Goal: Task Accomplishment & Management: Use online tool/utility

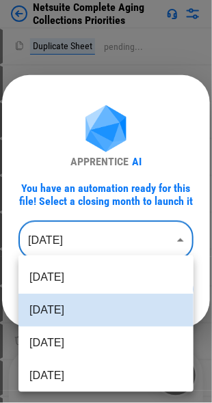
click at [69, 245] on body "Netsuite Complete Aging Collections Priorities Duplicate Sheet pending... Renam…" at bounding box center [106, 201] width 212 height 403
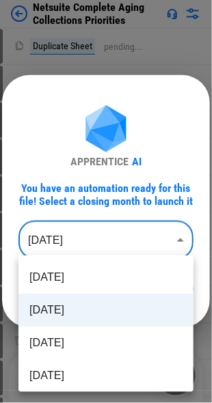
click at [69, 245] on div at bounding box center [106, 201] width 212 height 403
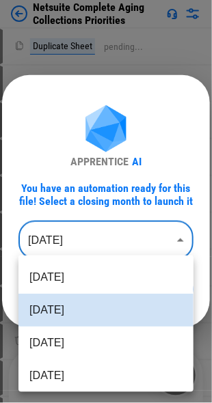
click at [69, 245] on body "Netsuite Complete Aging Collections Priorities Duplicate Sheet pending... Renam…" at bounding box center [106, 201] width 212 height 403
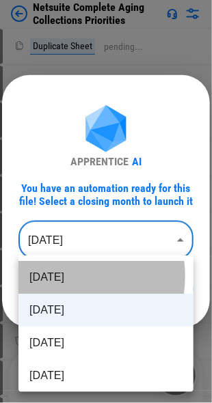
click at [62, 276] on li "[DATE]" at bounding box center [105, 277] width 175 height 33
type input "********"
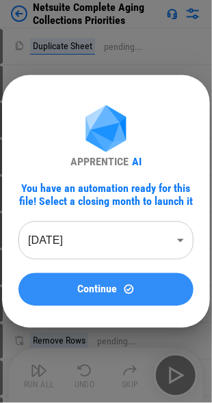
click at [102, 290] on span "Continue" at bounding box center [98, 289] width 40 height 11
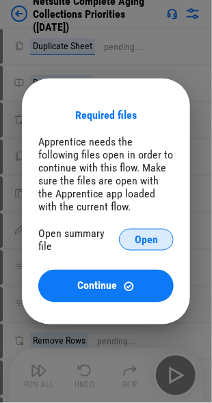
click at [142, 238] on span "Open" at bounding box center [146, 239] width 23 height 11
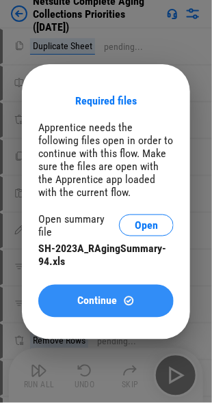
click at [94, 290] on button "Continue" at bounding box center [105, 301] width 135 height 33
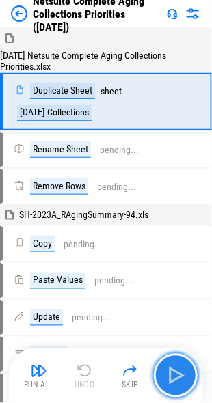
click at [186, 379] on img "button" at bounding box center [176, 376] width 22 height 22
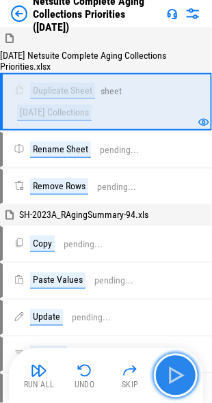
click at [175, 378] on img "button" at bounding box center [176, 376] width 22 height 22
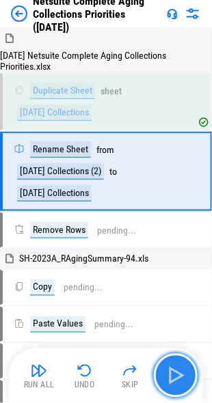
click at [180, 379] on img "button" at bounding box center [176, 376] width 22 height 22
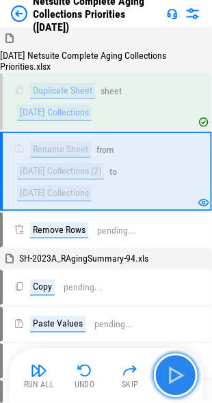
click at [179, 374] on img "button" at bounding box center [176, 376] width 22 height 22
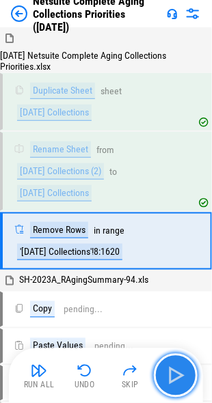
click at [179, 374] on img "button" at bounding box center [176, 376] width 22 height 22
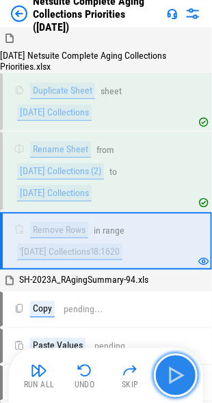
click at [179, 374] on img "button" at bounding box center [176, 376] width 22 height 22
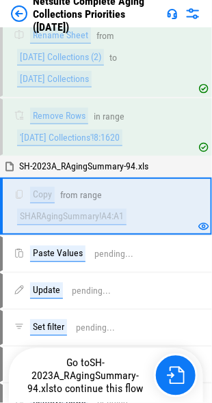
scroll to position [117, 0]
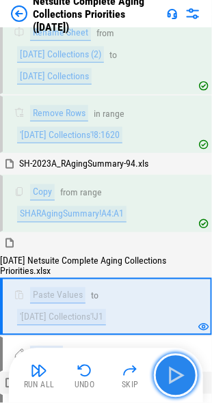
click at [176, 372] on img "button" at bounding box center [176, 376] width 22 height 22
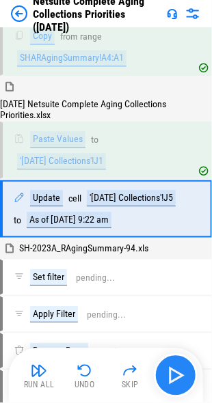
scroll to position [289, 0]
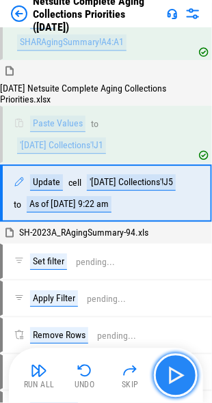
click at [176, 372] on img "button" at bounding box center [176, 376] width 22 height 22
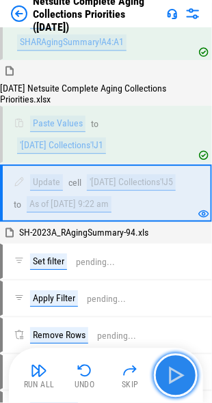
click at [176, 372] on img "button" at bounding box center [176, 376] width 22 height 22
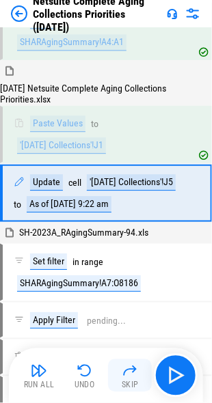
click at [134, 374] on img "button" at bounding box center [130, 371] width 16 height 16
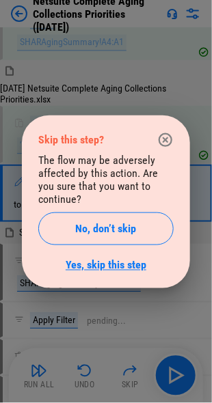
click at [89, 263] on link "Yes, skip this step" at bounding box center [106, 265] width 81 height 13
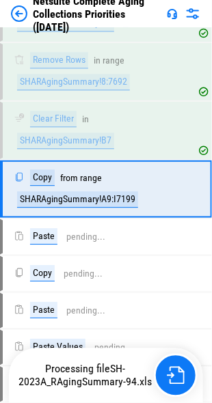
scroll to position [784, 0]
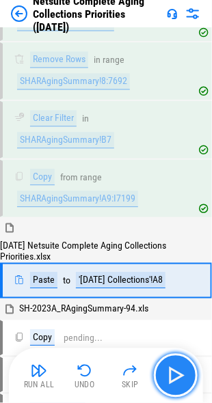
click at [182, 379] on img "button" at bounding box center [176, 376] width 22 height 22
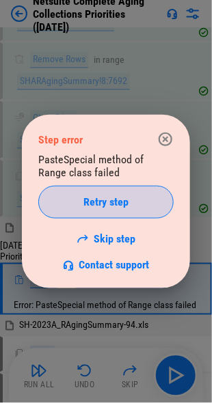
click at [120, 197] on span "Retry step" at bounding box center [105, 202] width 45 height 11
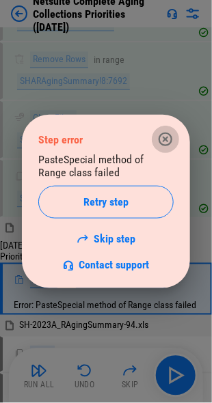
click at [163, 139] on icon "button" at bounding box center [165, 139] width 16 height 16
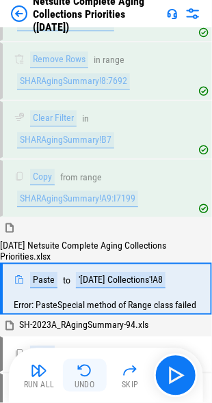
click at [82, 372] on img "button" at bounding box center [85, 371] width 16 height 16
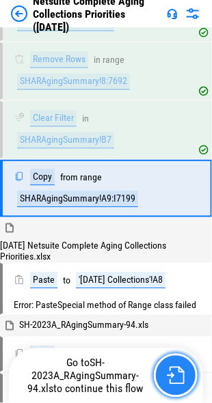
click at [177, 377] on img "button" at bounding box center [176, 376] width 18 height 18
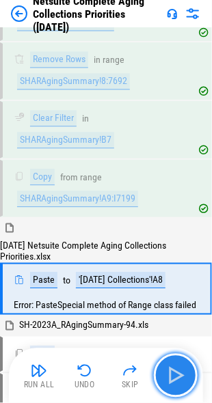
click at [177, 377] on img "button" at bounding box center [176, 376] width 22 height 22
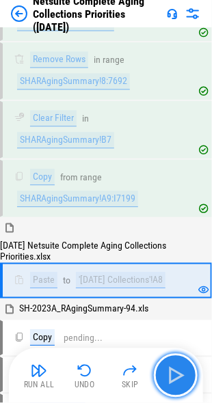
click at [177, 377] on img "button" at bounding box center [176, 376] width 22 height 22
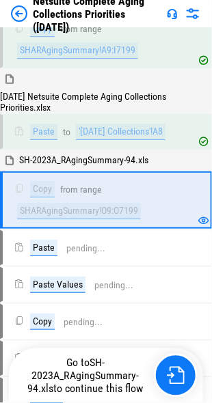
scroll to position [944, 0]
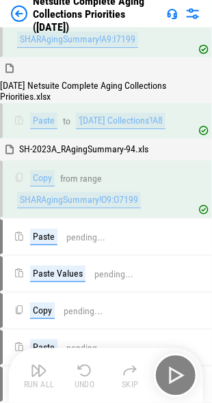
click at [177, 377] on div "Run All Undo Skip" at bounding box center [107, 376] width 180 height 44
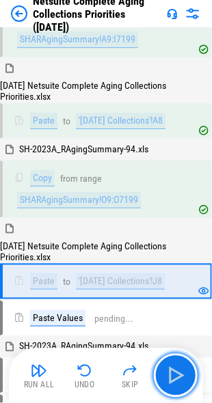
click at [177, 377] on img "button" at bounding box center [176, 376] width 22 height 22
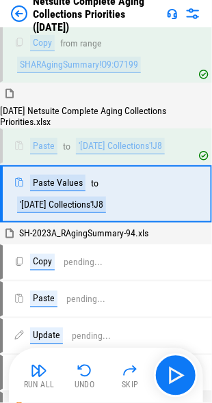
scroll to position [1084, 0]
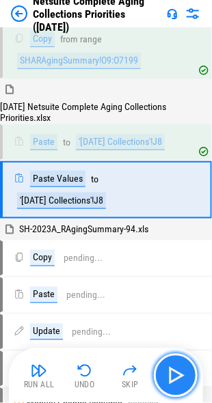
click at [177, 377] on img "button" at bounding box center [176, 376] width 22 height 22
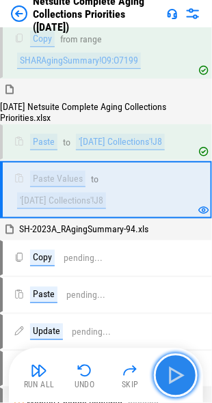
click at [177, 377] on img "button" at bounding box center [176, 376] width 22 height 22
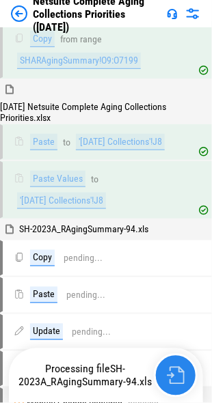
click at [177, 377] on img "button" at bounding box center [176, 376] width 18 height 18
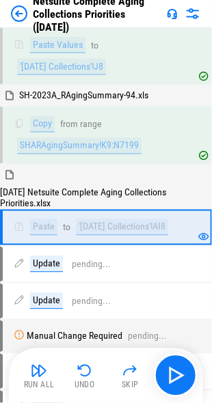
scroll to position [1255, 0]
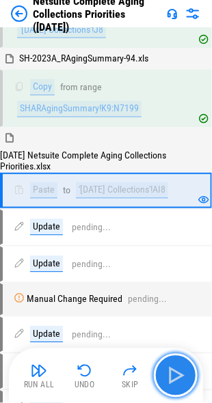
click at [177, 377] on img "button" at bounding box center [176, 376] width 22 height 22
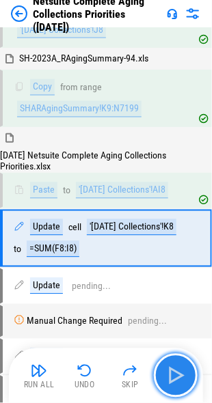
click at [177, 377] on img "button" at bounding box center [176, 376] width 22 height 22
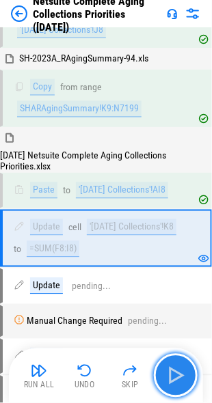
click at [177, 377] on img "button" at bounding box center [176, 376] width 22 height 22
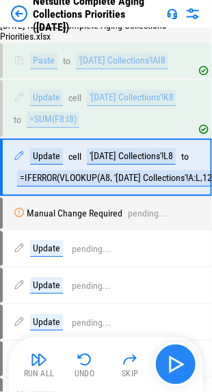
scroll to position [1387, 0]
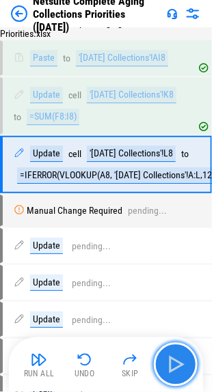
click at [177, 377] on button "button" at bounding box center [176, 365] width 44 height 44
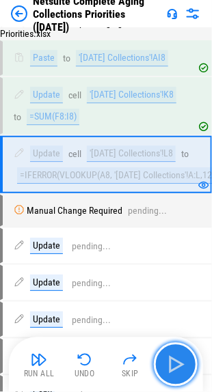
click at [177, 377] on button "button" at bounding box center [176, 365] width 44 height 44
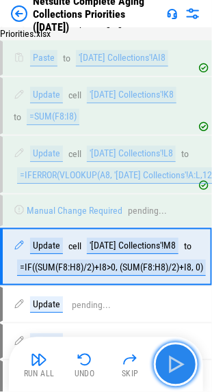
click at [177, 377] on button "button" at bounding box center [176, 365] width 44 height 44
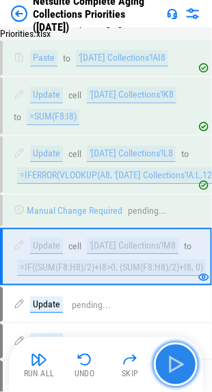
click at [177, 377] on button "button" at bounding box center [176, 365] width 44 height 44
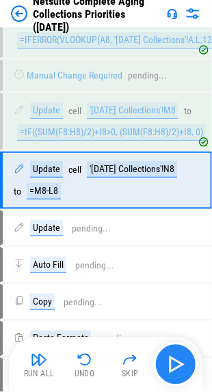
scroll to position [1536, 0]
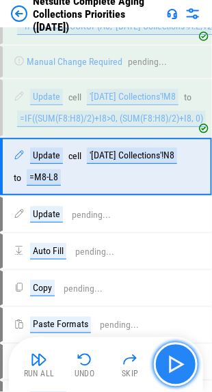
click at [177, 377] on button "button" at bounding box center [176, 365] width 44 height 44
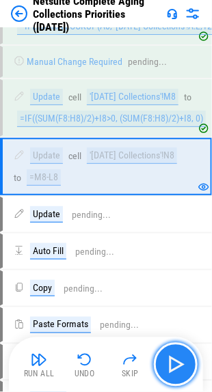
click at [177, 377] on button "button" at bounding box center [176, 365] width 44 height 44
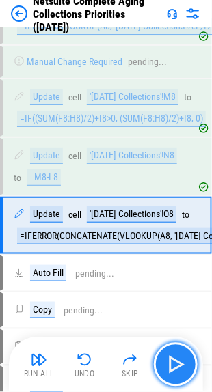
click at [177, 377] on button "button" at bounding box center [176, 365] width 44 height 44
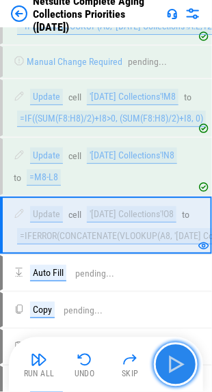
click at [177, 377] on button "button" at bounding box center [176, 365] width 44 height 44
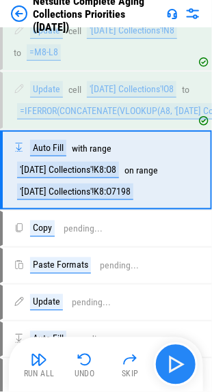
scroll to position [1663, 0]
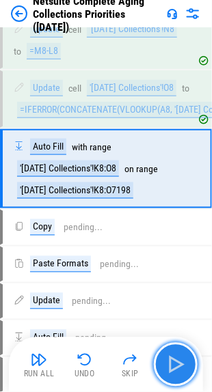
click at [177, 377] on button "button" at bounding box center [176, 365] width 44 height 44
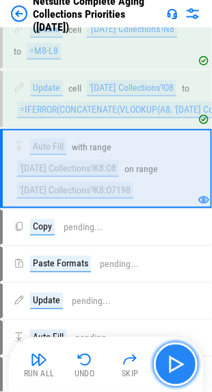
click at [180, 364] on img "button" at bounding box center [176, 365] width 22 height 22
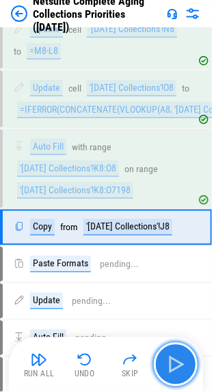
click at [180, 364] on img "button" at bounding box center [176, 365] width 22 height 22
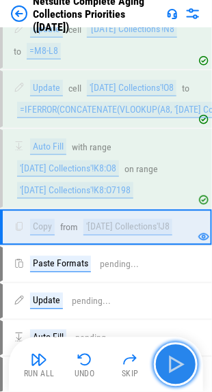
click at [180, 364] on img "button" at bounding box center [176, 365] width 22 height 22
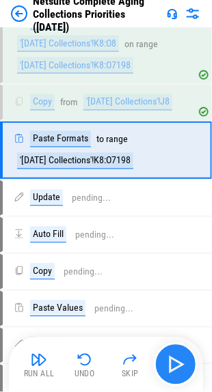
scroll to position [1790, 0]
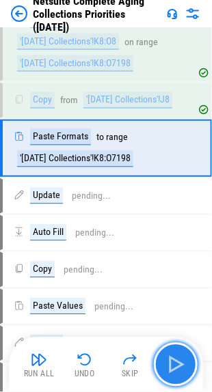
click at [180, 364] on img "button" at bounding box center [176, 365] width 22 height 22
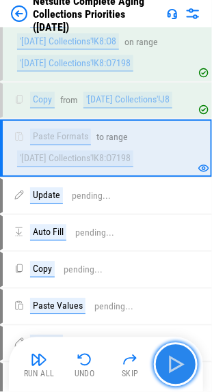
click at [180, 364] on img "button" at bounding box center [176, 365] width 22 height 22
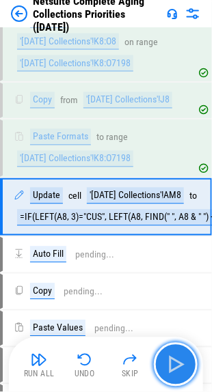
click at [180, 364] on img "button" at bounding box center [176, 365] width 22 height 22
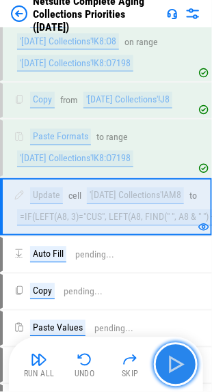
click at [180, 364] on img "button" at bounding box center [176, 365] width 22 height 22
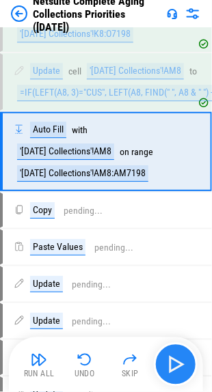
scroll to position [1916, 0]
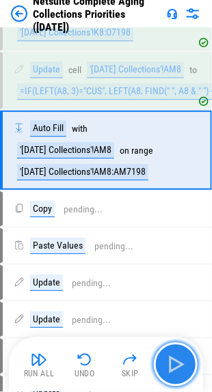
click at [180, 364] on img "button" at bounding box center [176, 365] width 22 height 22
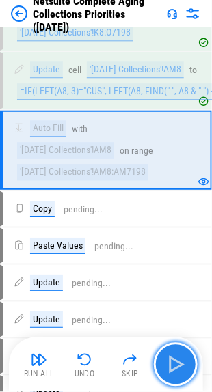
click at [180, 364] on img "button" at bounding box center [176, 365] width 22 height 22
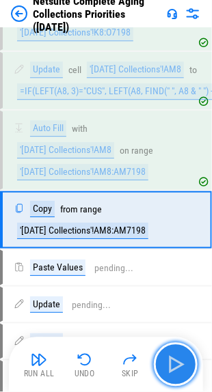
click at [180, 364] on img "button" at bounding box center [176, 365] width 22 height 22
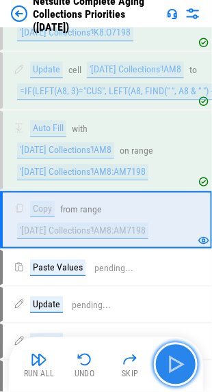
click at [180, 364] on img "button" at bounding box center [176, 365] width 22 height 22
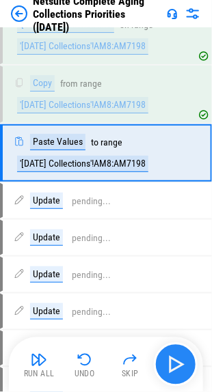
scroll to position [2043, 0]
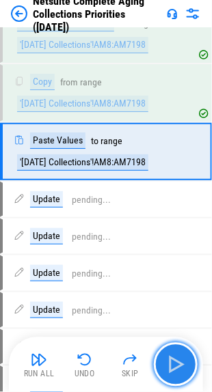
click at [180, 364] on img "button" at bounding box center [176, 365] width 22 height 22
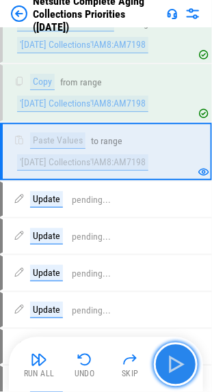
click at [180, 364] on img "button" at bounding box center [176, 365] width 22 height 22
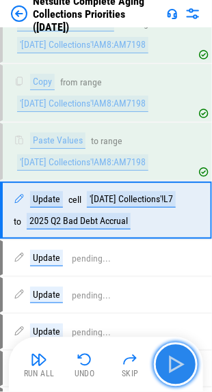
click at [180, 364] on img "button" at bounding box center [176, 365] width 22 height 22
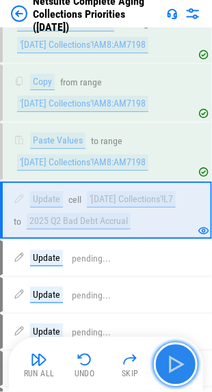
click at [180, 364] on img "button" at bounding box center [176, 365] width 22 height 22
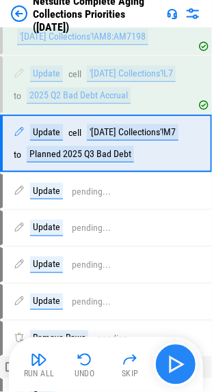
scroll to position [2191, 0]
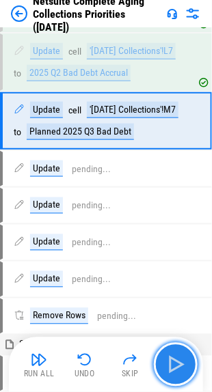
click at [180, 364] on img "button" at bounding box center [176, 365] width 22 height 22
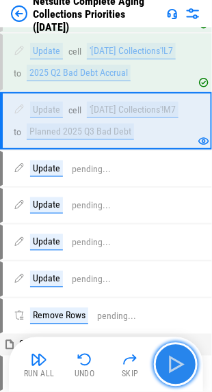
click at [180, 364] on img "button" at bounding box center [176, 365] width 22 height 22
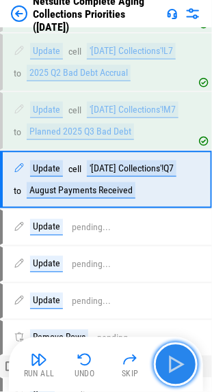
click at [180, 364] on img "button" at bounding box center [176, 365] width 22 height 22
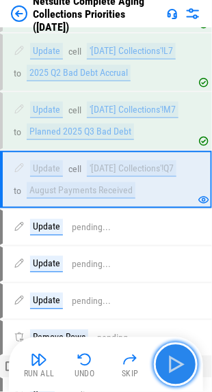
click at [180, 364] on img "button" at bounding box center [176, 365] width 22 height 22
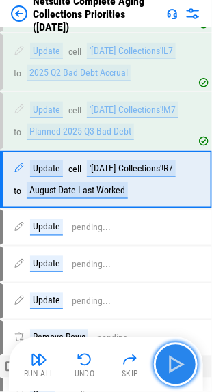
click at [180, 364] on img "button" at bounding box center [176, 365] width 22 height 22
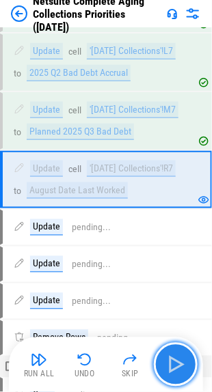
click at [180, 364] on img "button" at bounding box center [176, 365] width 22 height 22
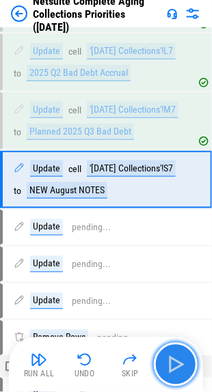
click at [180, 364] on img "button" at bounding box center [176, 365] width 22 height 22
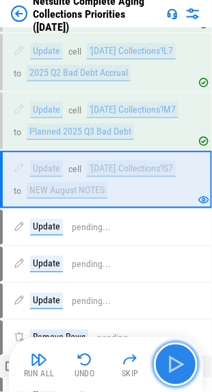
click at [180, 364] on img "button" at bounding box center [176, 365] width 22 height 22
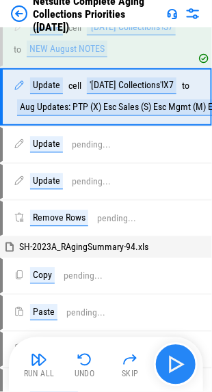
scroll to position [2340, 0]
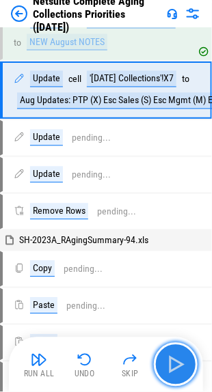
click at [180, 364] on img "button" at bounding box center [176, 365] width 22 height 22
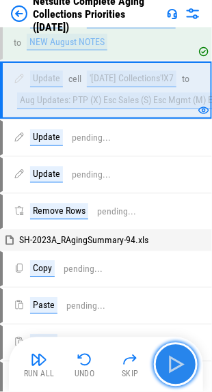
click at [180, 364] on img "button" at bounding box center [176, 365] width 22 height 22
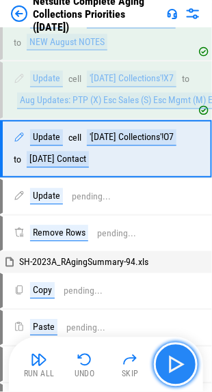
click at [180, 364] on img "button" at bounding box center [176, 365] width 22 height 22
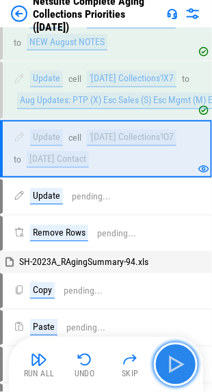
click at [180, 364] on img "button" at bounding box center [176, 365] width 22 height 22
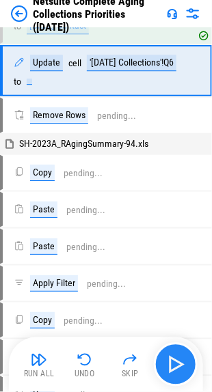
scroll to position [2478, 0]
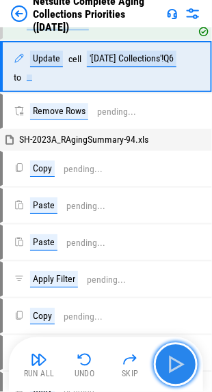
click at [180, 364] on img "button" at bounding box center [176, 365] width 22 height 22
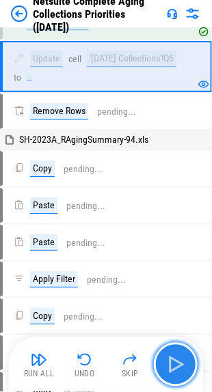
click at [180, 364] on img "button" at bounding box center [176, 365] width 22 height 22
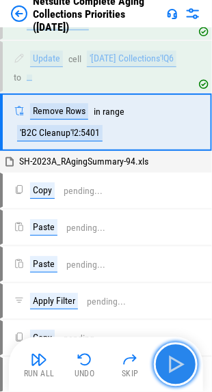
click at [184, 366] on img "button" at bounding box center [176, 365] width 22 height 22
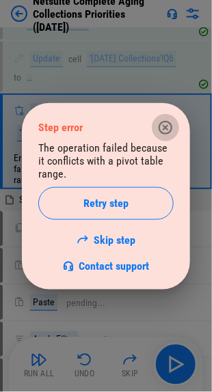
click at [164, 128] on icon "button" at bounding box center [166, 127] width 14 height 14
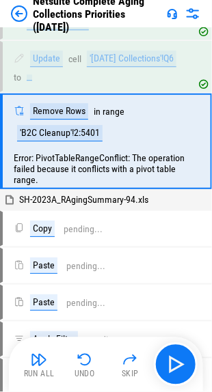
click at [127, 188] on div "Error: PivotTableRangeConflict: The operation failed because it conflicts with …" at bounding box center [107, 169] width 208 height 38
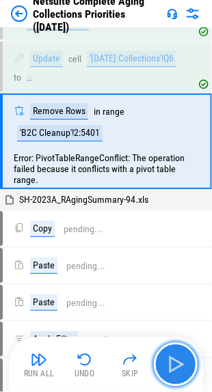
click at [171, 371] on img "button" at bounding box center [176, 365] width 22 height 22
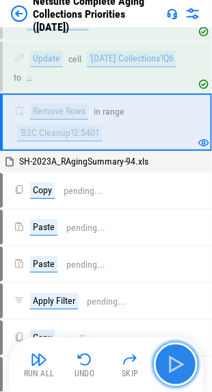
click at [171, 371] on img "button" at bounding box center [176, 365] width 22 height 22
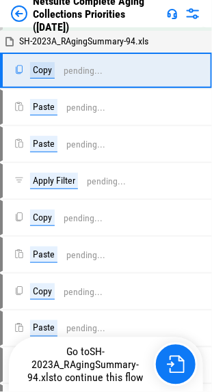
scroll to position [2603, 0]
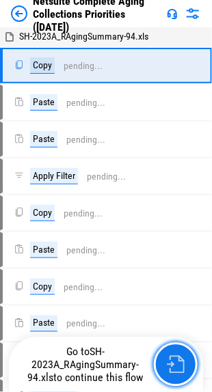
click at [171, 371] on img "button" at bounding box center [176, 365] width 18 height 18
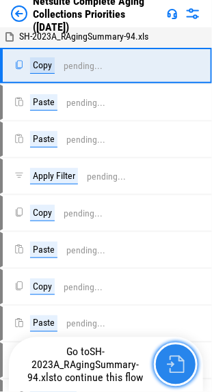
click at [171, 371] on img "button" at bounding box center [176, 365] width 18 height 18
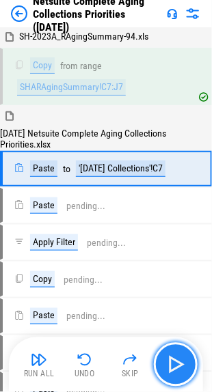
click at [172, 364] on img "button" at bounding box center [176, 365] width 22 height 22
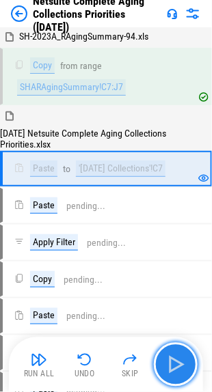
click at [172, 364] on img "button" at bounding box center [176, 365] width 22 height 22
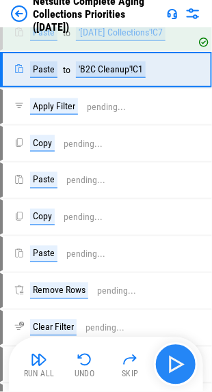
scroll to position [2743, 0]
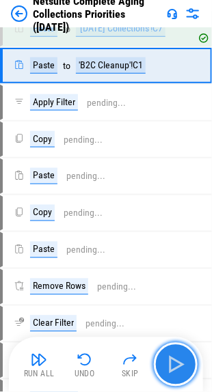
click at [172, 364] on img "button" at bounding box center [176, 365] width 22 height 22
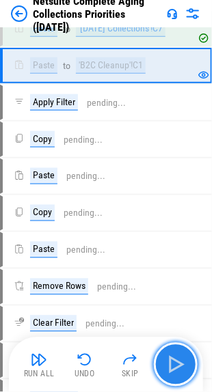
click at [172, 364] on img "button" at bounding box center [176, 365] width 22 height 22
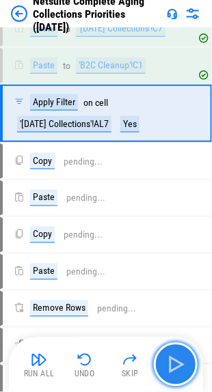
click at [172, 364] on img "button" at bounding box center [176, 365] width 22 height 22
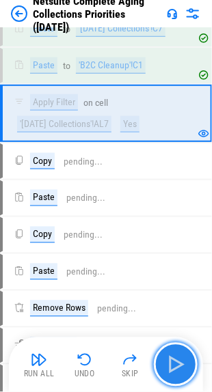
click at [172, 364] on img "button" at bounding box center [176, 365] width 22 height 22
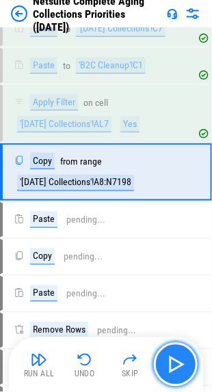
click at [172, 364] on img "button" at bounding box center [176, 365] width 22 height 22
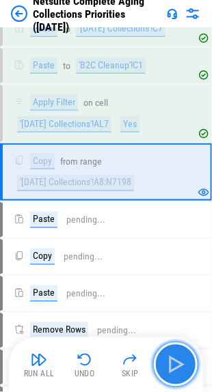
click at [172, 364] on img "button" at bounding box center [176, 365] width 22 height 22
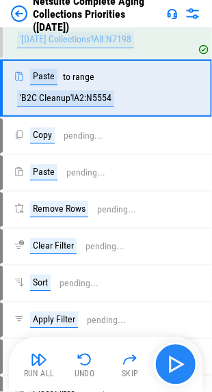
scroll to position [2906, 0]
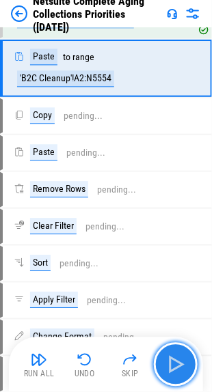
click at [172, 364] on img "button" at bounding box center [176, 365] width 22 height 22
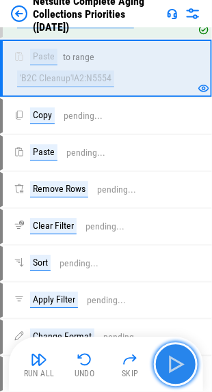
click at [172, 364] on img "button" at bounding box center [176, 365] width 22 height 22
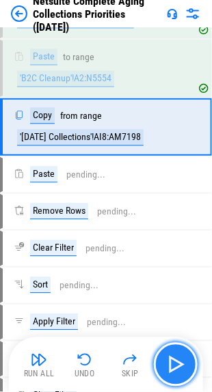
click at [172, 364] on img "button" at bounding box center [176, 365] width 22 height 22
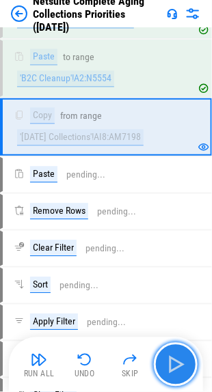
click at [172, 364] on img "button" at bounding box center [176, 365] width 22 height 22
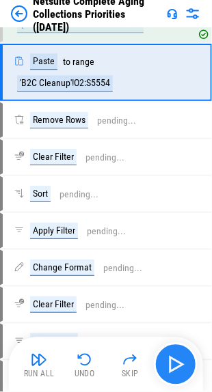
scroll to position [3022, 0]
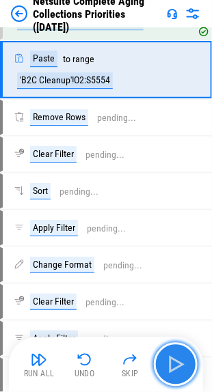
click at [172, 364] on img "button" at bounding box center [176, 365] width 22 height 22
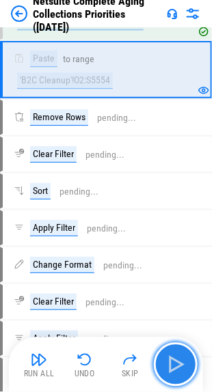
click at [172, 364] on img "button" at bounding box center [176, 365] width 22 height 22
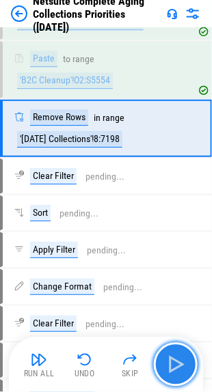
click at [172, 364] on img "button" at bounding box center [176, 365] width 22 height 22
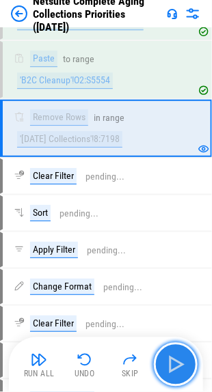
click at [178, 361] on img "button" at bounding box center [176, 365] width 22 height 22
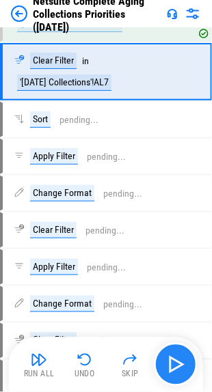
scroll to position [3138, 0]
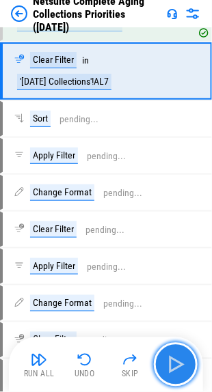
click at [178, 361] on img "button" at bounding box center [176, 365] width 22 height 22
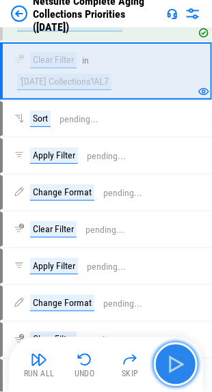
click at [178, 361] on img "button" at bounding box center [176, 365] width 22 height 22
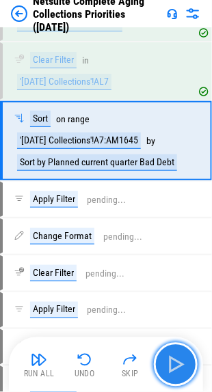
click at [178, 361] on img "button" at bounding box center [176, 365] width 22 height 22
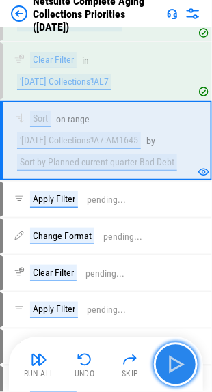
click at [178, 361] on img "button" at bounding box center [176, 365] width 22 height 22
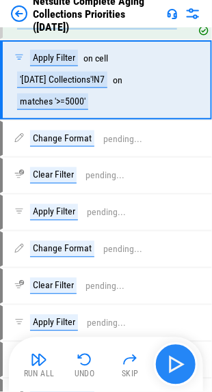
scroll to position [3285, 0]
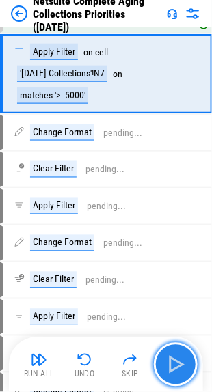
click at [178, 361] on img "button" at bounding box center [176, 365] width 22 height 22
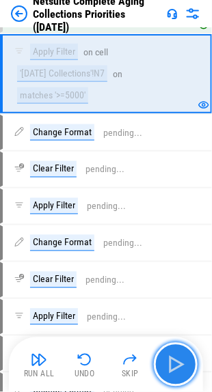
click at [178, 361] on img "button" at bounding box center [176, 365] width 22 height 22
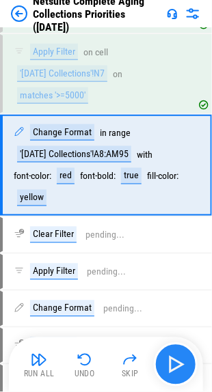
scroll to position [3376, 0]
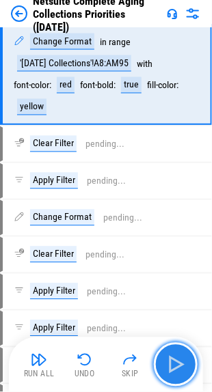
click at [178, 361] on img "button" at bounding box center [176, 365] width 22 height 22
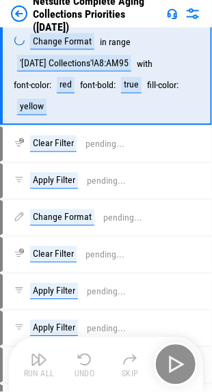
click at [178, 361] on div "Run All Undo Skip" at bounding box center [107, 365] width 180 height 44
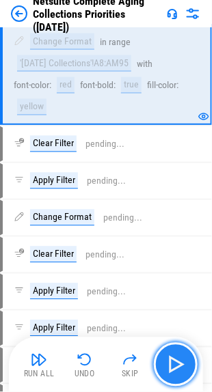
click at [178, 361] on img "button" at bounding box center [176, 365] width 22 height 22
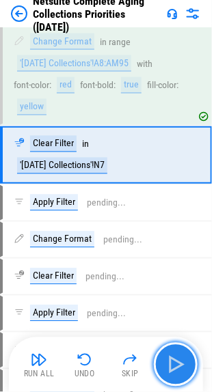
click at [178, 361] on img "button" at bounding box center [176, 365] width 22 height 22
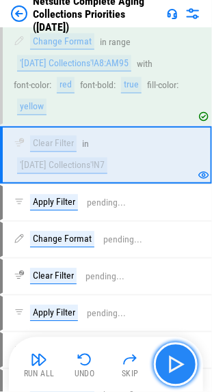
click at [178, 361] on img "button" at bounding box center [176, 365] width 22 height 22
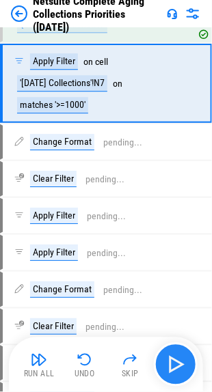
scroll to position [3525, 0]
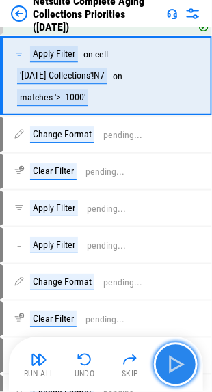
click at [178, 361] on img "button" at bounding box center [176, 365] width 22 height 22
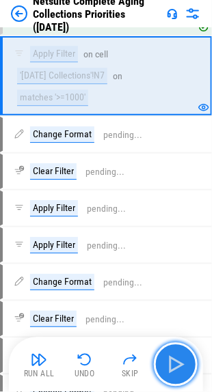
click at [178, 361] on img "button" at bounding box center [176, 365] width 22 height 22
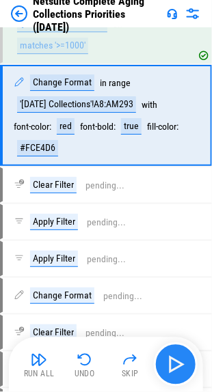
scroll to position [3615, 0]
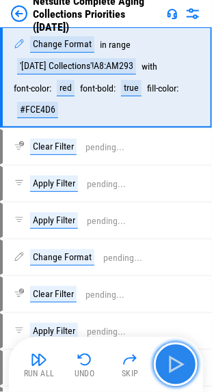
click at [178, 361] on img "button" at bounding box center [176, 365] width 22 height 22
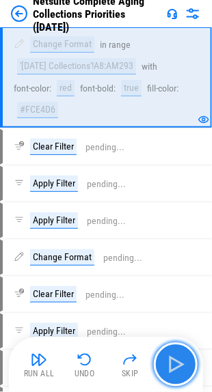
click at [178, 361] on img "button" at bounding box center [176, 365] width 22 height 22
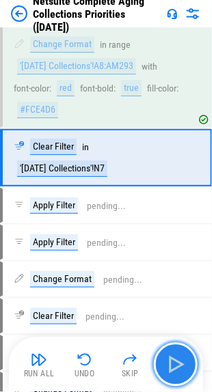
click at [178, 361] on img "button" at bounding box center [176, 365] width 22 height 22
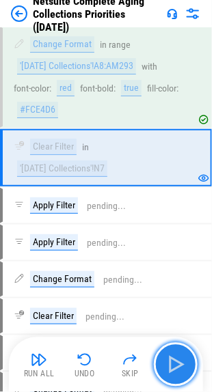
click at [178, 361] on img "button" at bounding box center [176, 365] width 22 height 22
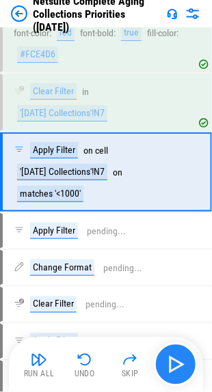
scroll to position [3764, 0]
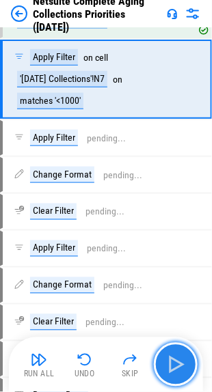
click at [178, 361] on img "button" at bounding box center [176, 365] width 22 height 22
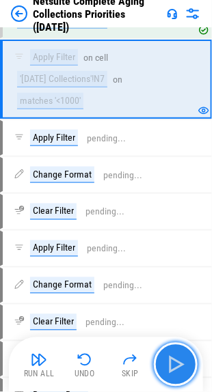
click at [178, 361] on img "button" at bounding box center [176, 365] width 22 height 22
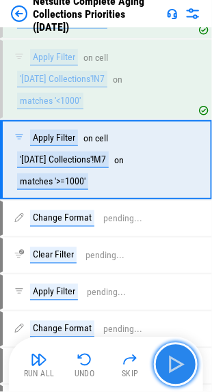
click at [178, 361] on img "button" at bounding box center [176, 365] width 22 height 22
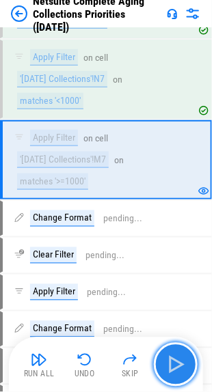
click at [178, 361] on img "button" at bounding box center [176, 365] width 22 height 22
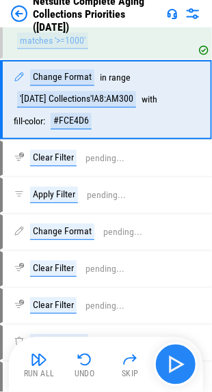
scroll to position [3923, 0]
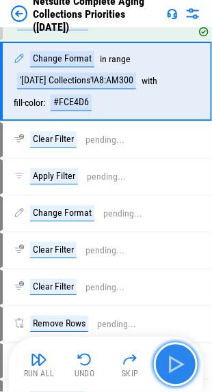
click at [178, 361] on img "button" at bounding box center [176, 365] width 22 height 22
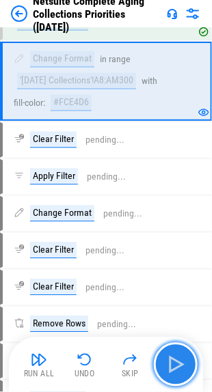
click at [178, 361] on img "button" at bounding box center [176, 365] width 22 height 22
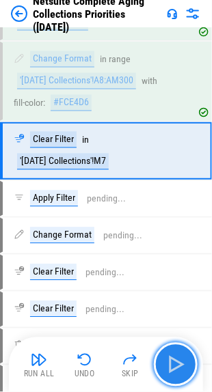
click at [178, 361] on img "button" at bounding box center [176, 365] width 22 height 22
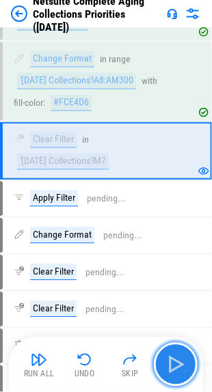
click at [178, 361] on img "button" at bounding box center [176, 365] width 22 height 22
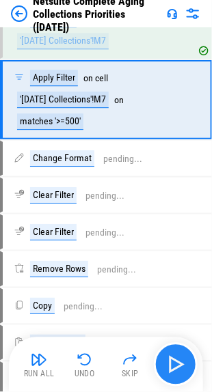
scroll to position [4061, 0]
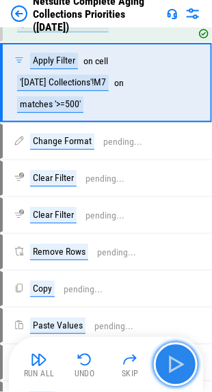
click at [178, 361] on img "button" at bounding box center [176, 365] width 22 height 22
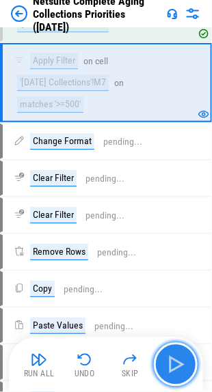
click at [178, 361] on img "button" at bounding box center [176, 365] width 22 height 22
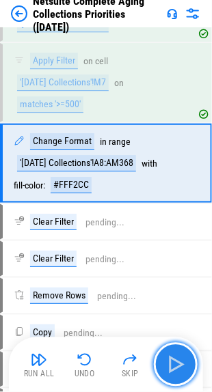
click at [178, 361] on img "button" at bounding box center [176, 365] width 22 height 22
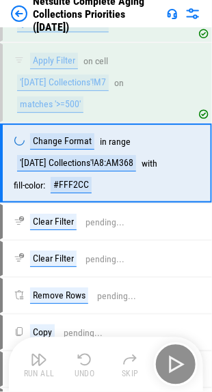
click at [178, 361] on div "Run All Undo Skip" at bounding box center [107, 365] width 180 height 44
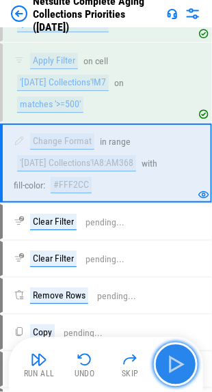
click at [178, 363] on img "button" at bounding box center [176, 365] width 22 height 22
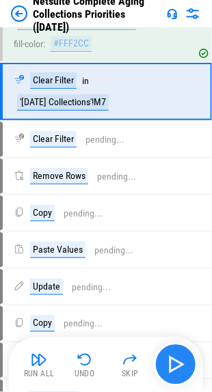
scroll to position [4209, 0]
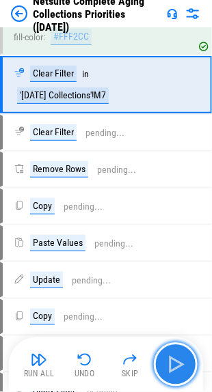
click at [178, 363] on img "button" at bounding box center [176, 365] width 22 height 22
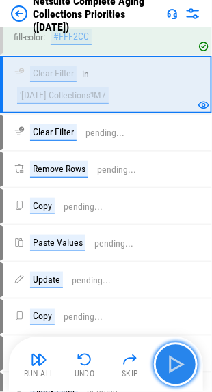
click at [178, 363] on img "button" at bounding box center [176, 365] width 22 height 22
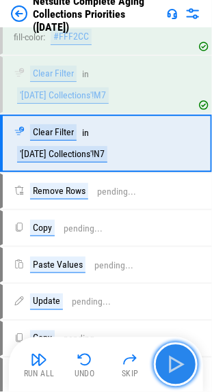
click at [178, 363] on img "button" at bounding box center [176, 365] width 22 height 22
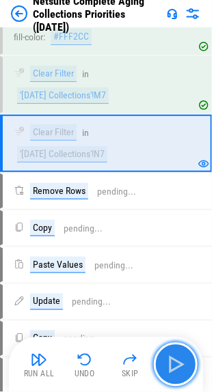
click at [178, 363] on img "button" at bounding box center [176, 365] width 22 height 22
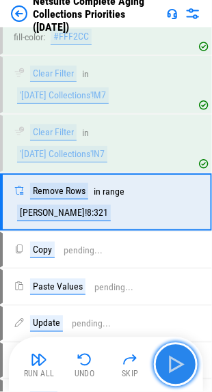
click at [178, 363] on img "button" at bounding box center [176, 365] width 22 height 22
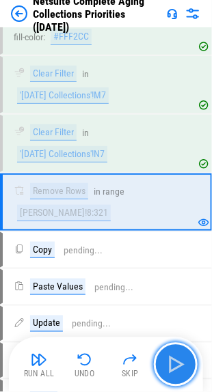
click at [178, 363] on img "button" at bounding box center [176, 365] width 22 height 22
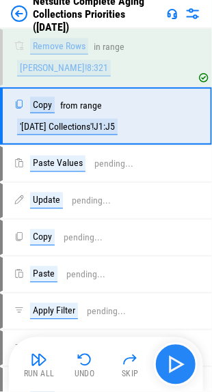
scroll to position [4362, 0]
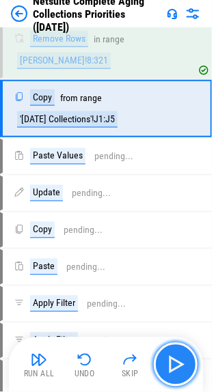
click at [178, 363] on img "button" at bounding box center [176, 365] width 22 height 22
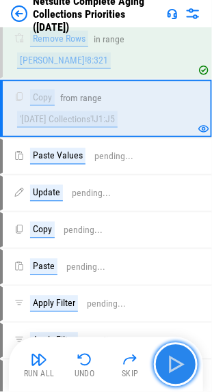
click at [178, 363] on img "button" at bounding box center [176, 365] width 22 height 22
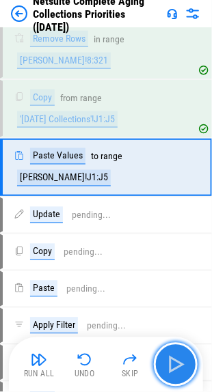
click at [178, 363] on img "button" at bounding box center [176, 365] width 22 height 22
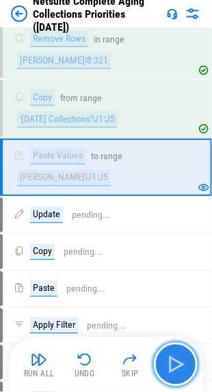
click at [178, 363] on img "button" at bounding box center [176, 365] width 22 height 22
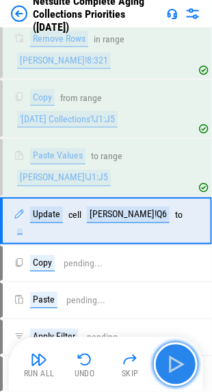
click at [178, 363] on img "button" at bounding box center [176, 365] width 22 height 22
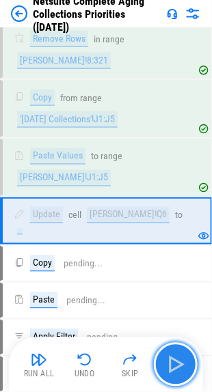
click at [178, 363] on img "button" at bounding box center [176, 365] width 22 height 22
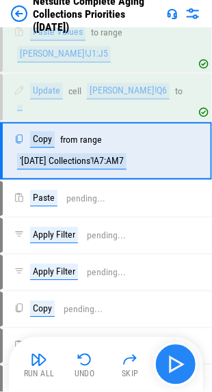
scroll to position [4492, 0]
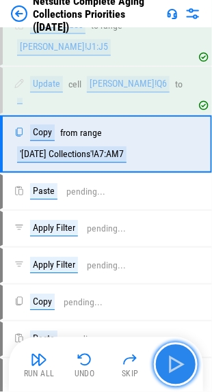
click at [178, 363] on img "button" at bounding box center [176, 365] width 22 height 22
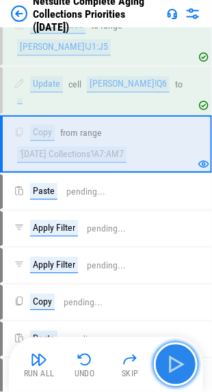
click at [178, 363] on img "button" at bounding box center [176, 365] width 22 height 22
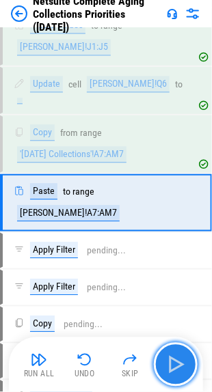
click at [178, 363] on img "button" at bounding box center [176, 365] width 22 height 22
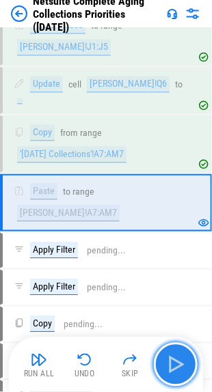
click at [178, 363] on img "button" at bounding box center [176, 365] width 22 height 22
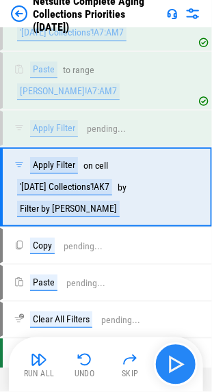
scroll to position [4633, 0]
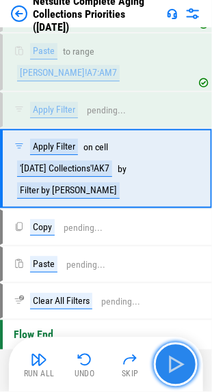
click at [178, 363] on img "button" at bounding box center [176, 365] width 22 height 22
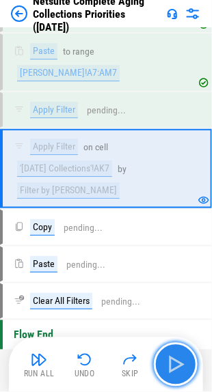
click at [178, 363] on img "button" at bounding box center [176, 365] width 22 height 22
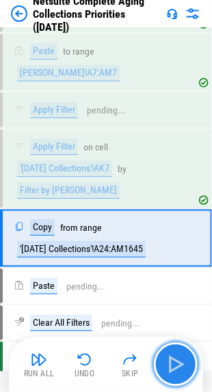
click at [178, 363] on img "button" at bounding box center [176, 365] width 22 height 22
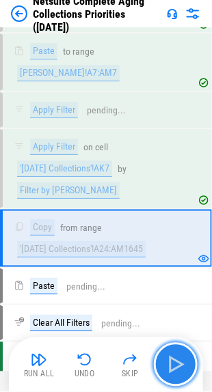
click at [178, 363] on img "button" at bounding box center [176, 365] width 22 height 22
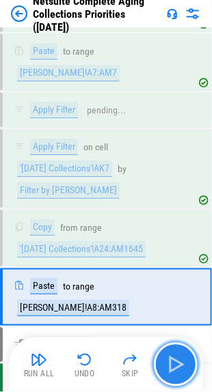
click at [178, 363] on img "button" at bounding box center [176, 365] width 22 height 22
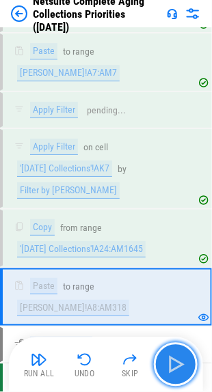
click at [178, 363] on img "button" at bounding box center [176, 365] width 22 height 22
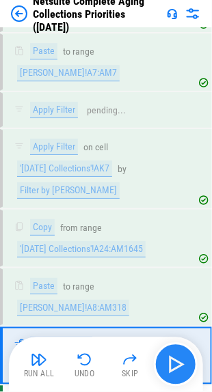
scroll to position [4727, 0]
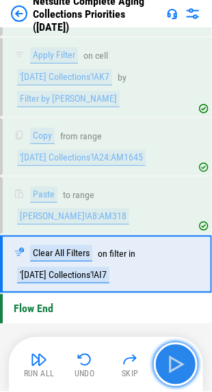
click at [178, 363] on img "button" at bounding box center [176, 365] width 22 height 22
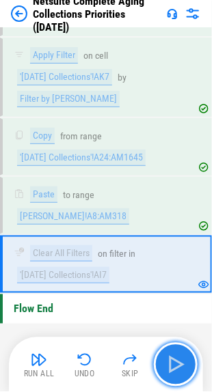
click at [178, 363] on img "button" at bounding box center [176, 365] width 22 height 22
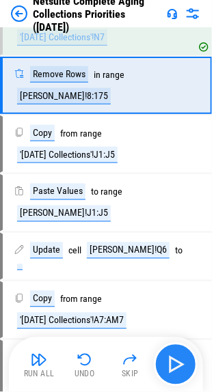
scroll to position [4325, 0]
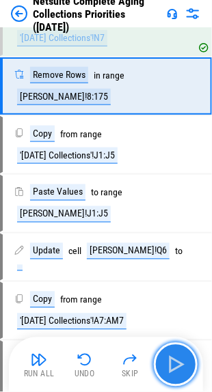
click at [178, 363] on img "button" at bounding box center [176, 365] width 22 height 22
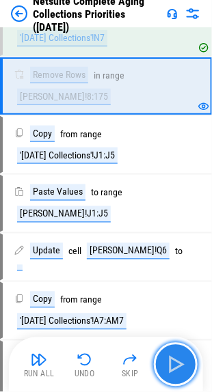
click at [178, 363] on img "button" at bounding box center [176, 365] width 22 height 22
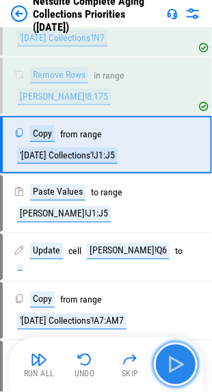
click at [178, 363] on img "button" at bounding box center [176, 365] width 22 height 22
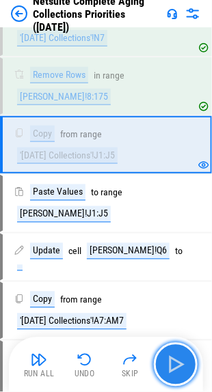
click at [178, 363] on img "button" at bounding box center [176, 365] width 22 height 22
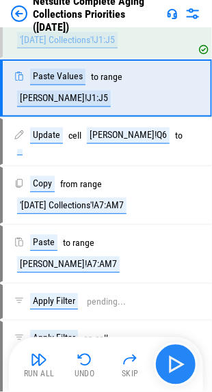
scroll to position [4442, 0]
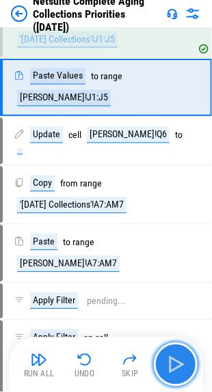
click at [178, 363] on img "button" at bounding box center [176, 365] width 22 height 22
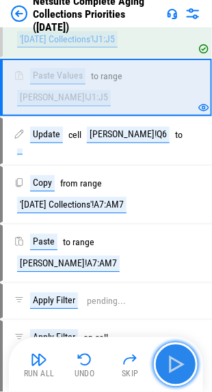
click at [178, 363] on img "button" at bounding box center [176, 365] width 22 height 22
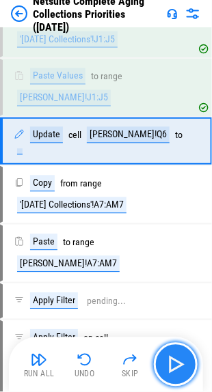
click at [178, 363] on img "button" at bounding box center [176, 365] width 22 height 22
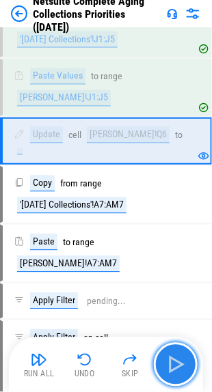
click at [178, 363] on img "button" at bounding box center [176, 365] width 22 height 22
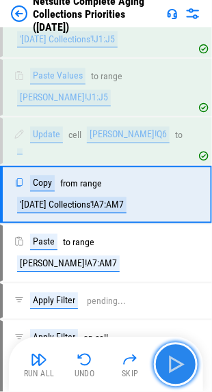
click at [178, 363] on img "button" at bounding box center [176, 365] width 22 height 22
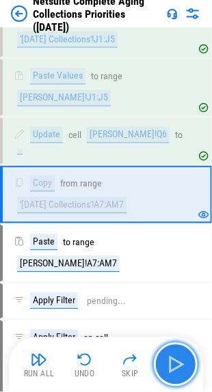
click at [178, 363] on img "button" at bounding box center [176, 365] width 22 height 22
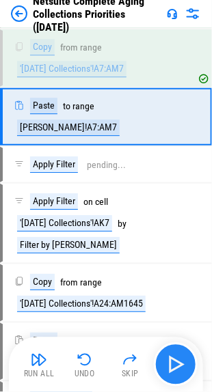
scroll to position [4582, 0]
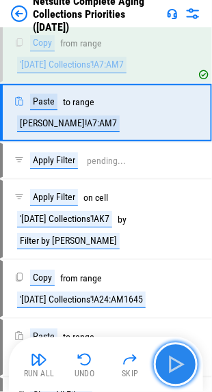
click at [178, 363] on img "button" at bounding box center [176, 365] width 22 height 22
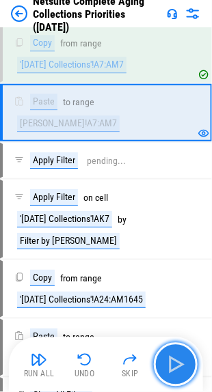
click at [178, 363] on img "button" at bounding box center [176, 365] width 22 height 22
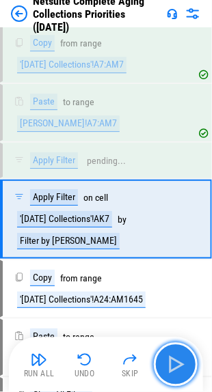
click at [178, 363] on img "button" at bounding box center [176, 365] width 22 height 22
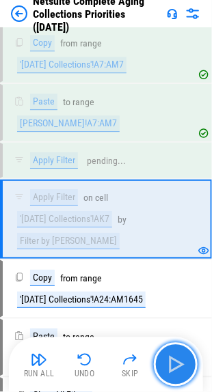
click at [178, 363] on img "button" at bounding box center [176, 365] width 22 height 22
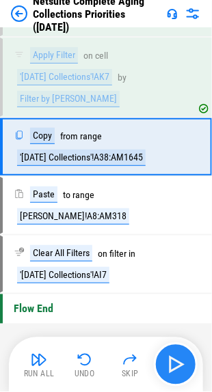
scroll to position [4745, 0]
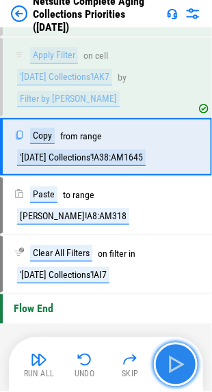
click at [178, 363] on img "button" at bounding box center [176, 365] width 22 height 22
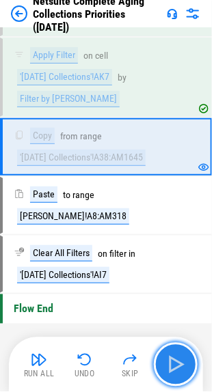
click at [178, 363] on img "button" at bounding box center [176, 365] width 22 height 22
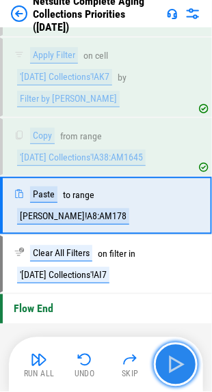
click at [178, 363] on img "button" at bounding box center [176, 365] width 22 height 22
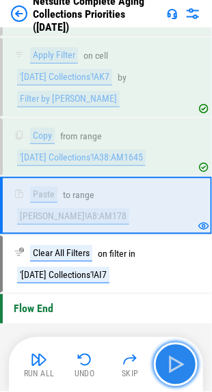
click at [184, 358] on img "button" at bounding box center [176, 365] width 22 height 22
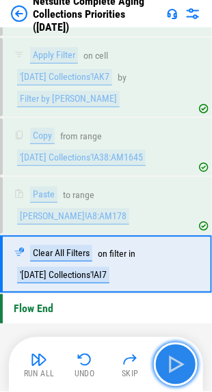
click at [184, 358] on img "button" at bounding box center [176, 365] width 22 height 22
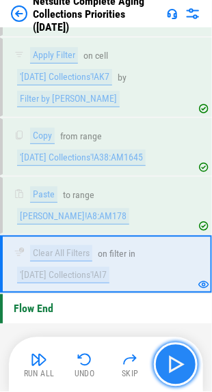
click at [184, 358] on img "button" at bounding box center [176, 365] width 22 height 22
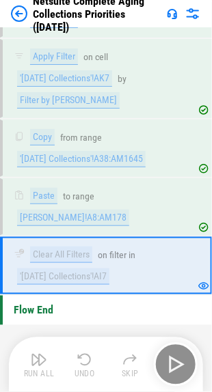
click at [174, 361] on div "Run All Undo Skip" at bounding box center [107, 365] width 180 height 44
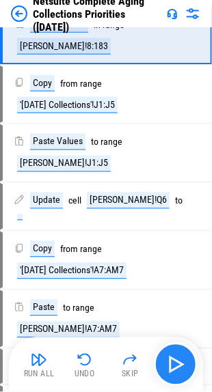
scroll to position [4315, 0]
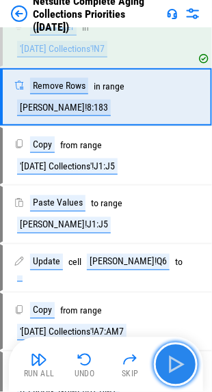
click at [174, 361] on img "button" at bounding box center [176, 365] width 22 height 22
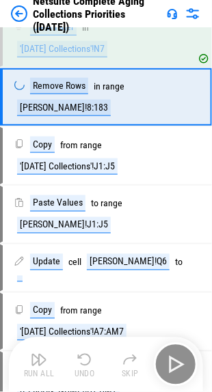
click at [174, 361] on div "Run All Undo Skip" at bounding box center [107, 365] width 180 height 44
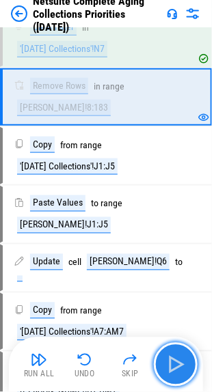
click at [174, 361] on img "button" at bounding box center [176, 365] width 22 height 22
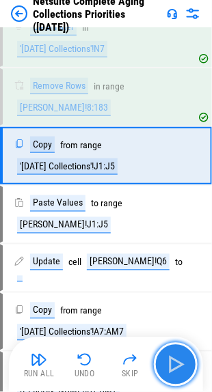
click at [174, 361] on img "button" at bounding box center [176, 365] width 22 height 22
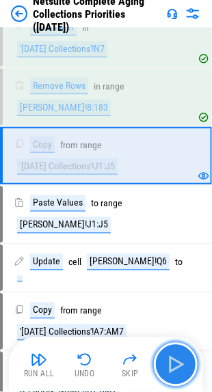
click at [174, 361] on img "button" at bounding box center [176, 365] width 22 height 22
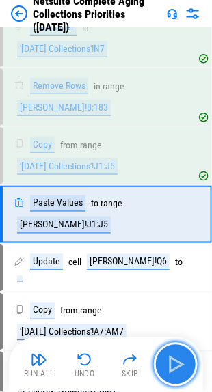
click at [174, 361] on img "button" at bounding box center [176, 365] width 22 height 22
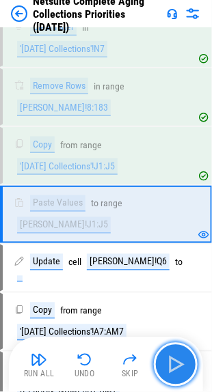
click at [174, 361] on img "button" at bounding box center [176, 365] width 22 height 22
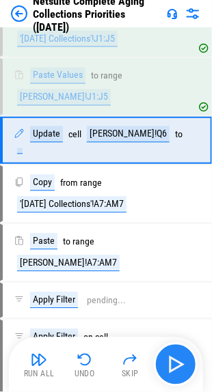
scroll to position [4444, 0]
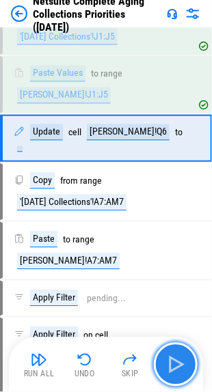
click at [174, 361] on img "button" at bounding box center [176, 365] width 22 height 22
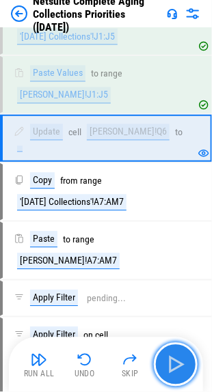
click at [176, 361] on img "button" at bounding box center [176, 365] width 22 height 22
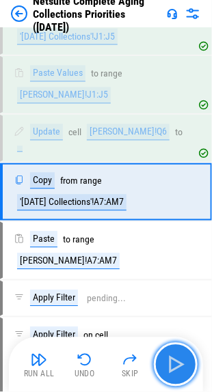
click at [176, 361] on img "button" at bounding box center [176, 365] width 22 height 22
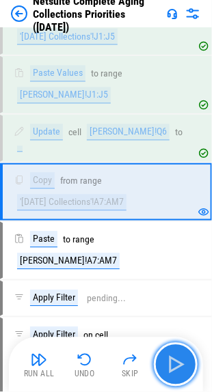
click at [176, 361] on img "button" at bounding box center [176, 365] width 22 height 22
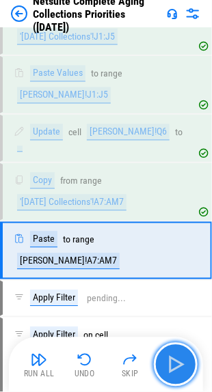
click at [176, 361] on img "button" at bounding box center [176, 365] width 22 height 22
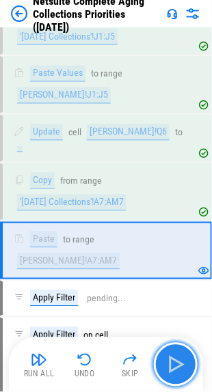
click at [176, 361] on img "button" at bounding box center [176, 365] width 22 height 22
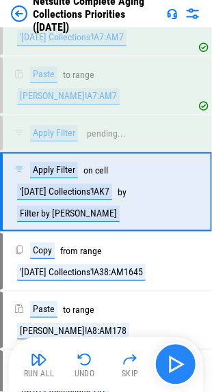
scroll to position [4633, 0]
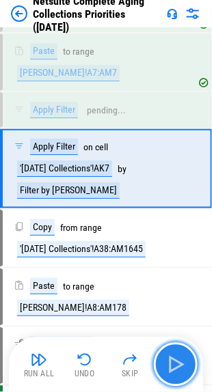
click at [176, 361] on img "button" at bounding box center [176, 365] width 22 height 22
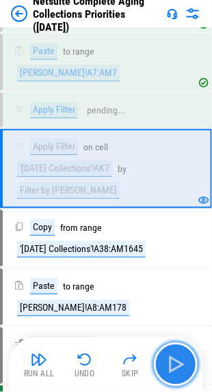
click at [176, 361] on img "button" at bounding box center [176, 365] width 22 height 22
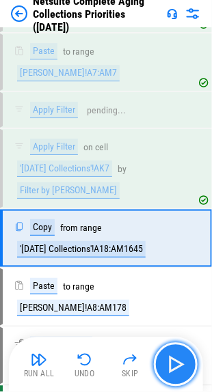
click at [176, 361] on img "button" at bounding box center [176, 365] width 22 height 22
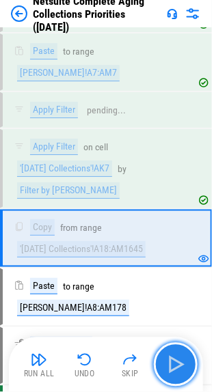
click at [176, 361] on img "button" at bounding box center [176, 365] width 22 height 22
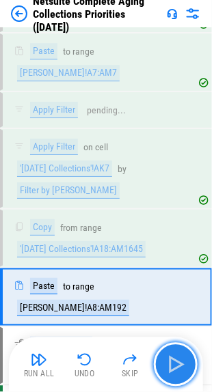
click at [176, 361] on img "button" at bounding box center [176, 365] width 22 height 22
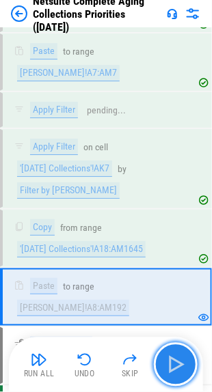
click at [176, 361] on img "button" at bounding box center [176, 365] width 22 height 22
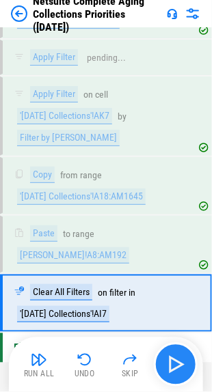
scroll to position [4727, 0]
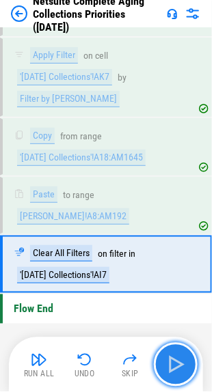
click at [176, 361] on img "button" at bounding box center [176, 365] width 22 height 22
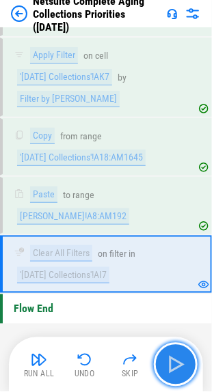
click at [176, 361] on img "button" at bounding box center [176, 365] width 22 height 22
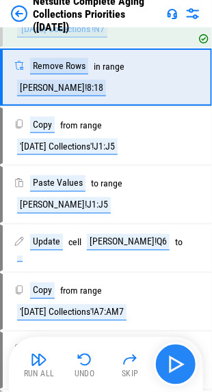
scroll to position [4325, 0]
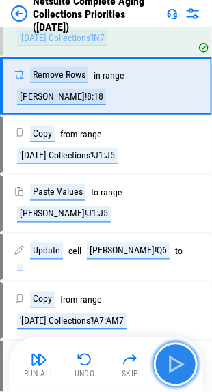
click at [171, 364] on img "button" at bounding box center [176, 365] width 22 height 22
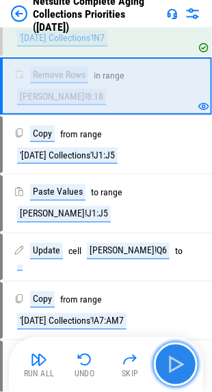
click at [171, 364] on img "button" at bounding box center [176, 365] width 22 height 22
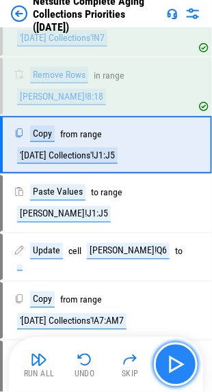
click at [171, 364] on img "button" at bounding box center [176, 365] width 22 height 22
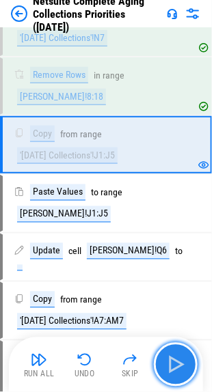
click at [171, 364] on img "button" at bounding box center [176, 365] width 22 height 22
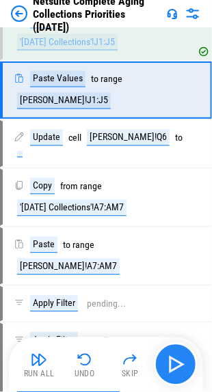
scroll to position [4442, 0]
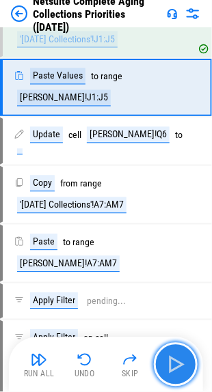
click at [171, 364] on img "button" at bounding box center [176, 365] width 22 height 22
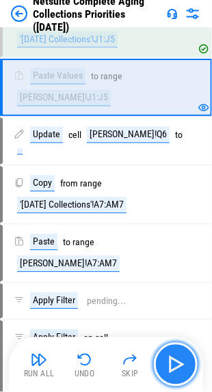
click at [171, 364] on img "button" at bounding box center [176, 365] width 22 height 22
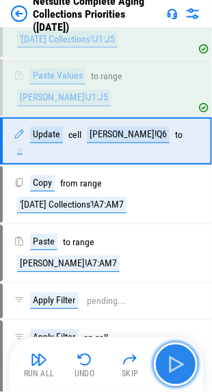
click at [171, 364] on img "button" at bounding box center [176, 365] width 22 height 22
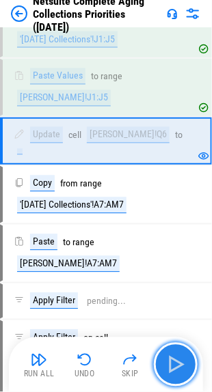
click at [171, 364] on img "button" at bounding box center [176, 365] width 22 height 22
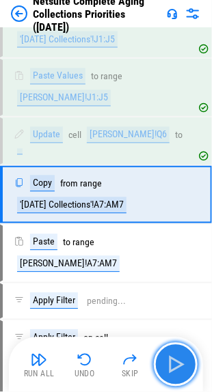
click at [171, 364] on img "button" at bounding box center [176, 365] width 22 height 22
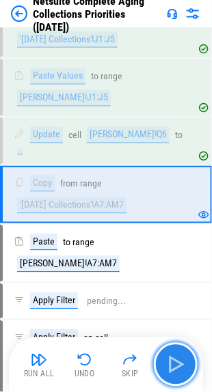
click at [171, 364] on img "button" at bounding box center [176, 365] width 22 height 22
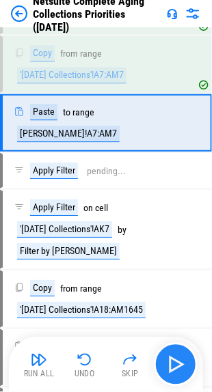
scroll to position [4582, 0]
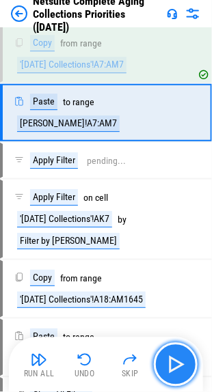
click at [171, 364] on img "button" at bounding box center [176, 365] width 22 height 22
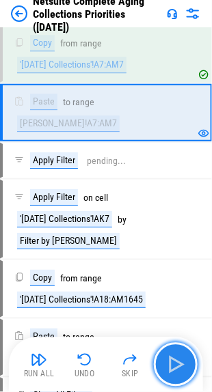
click at [171, 364] on img "button" at bounding box center [176, 365] width 22 height 22
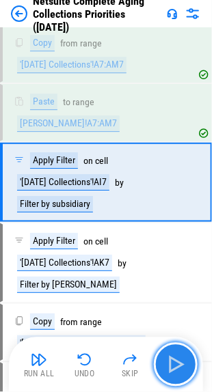
click at [171, 364] on img "button" at bounding box center [176, 365] width 22 height 22
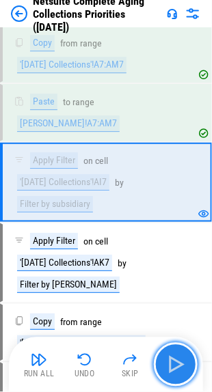
click at [171, 364] on img "button" at bounding box center [176, 365] width 22 height 22
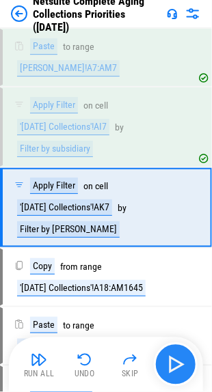
scroll to position [4720, 0]
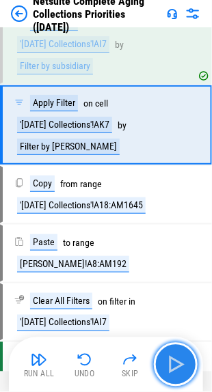
click at [171, 364] on img "button" at bounding box center [176, 365] width 22 height 22
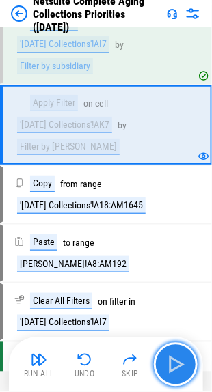
click at [171, 364] on img "button" at bounding box center [176, 365] width 22 height 22
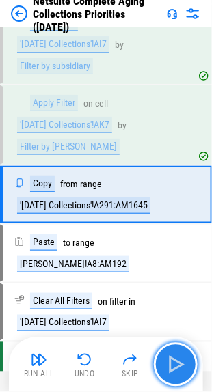
click at [171, 364] on img "button" at bounding box center [176, 365] width 22 height 22
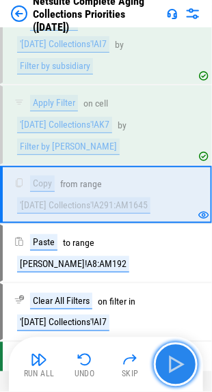
click at [171, 364] on img "button" at bounding box center [176, 365] width 22 height 22
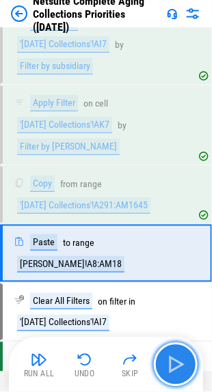
click at [171, 364] on img "button" at bounding box center [176, 365] width 22 height 22
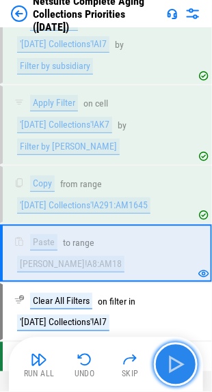
click at [171, 364] on img "button" at bounding box center [176, 365] width 22 height 22
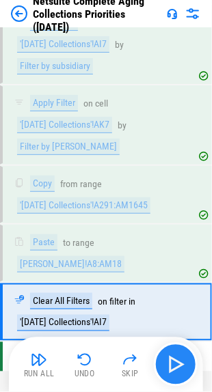
scroll to position [4814, 0]
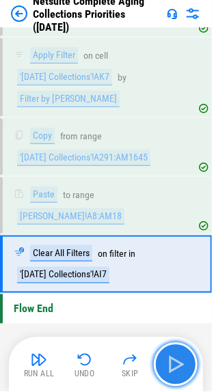
click at [171, 364] on img "button" at bounding box center [176, 365] width 22 height 22
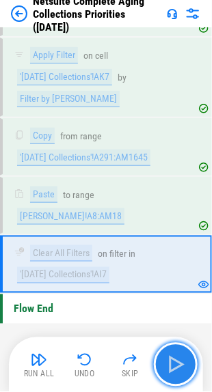
click at [171, 364] on img "button" at bounding box center [176, 365] width 22 height 22
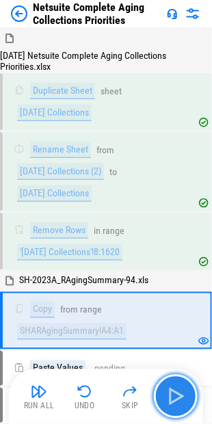
click at [176, 393] on img "button" at bounding box center [176, 396] width 22 height 22
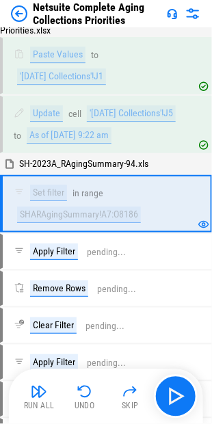
scroll to position [368, 0]
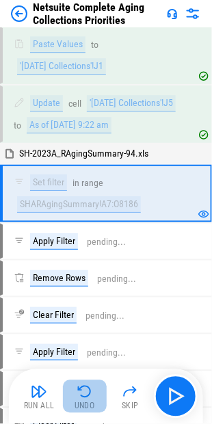
click at [85, 389] on img "button" at bounding box center [85, 391] width 16 height 16
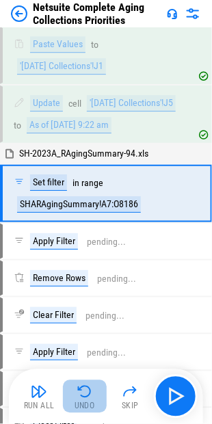
click at [85, 389] on img "button" at bounding box center [85, 391] width 16 height 16
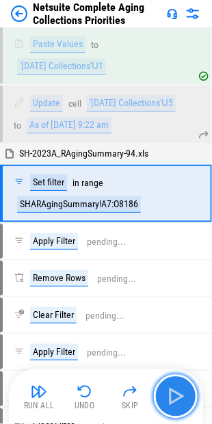
click at [182, 391] on img "button" at bounding box center [176, 396] width 22 height 22
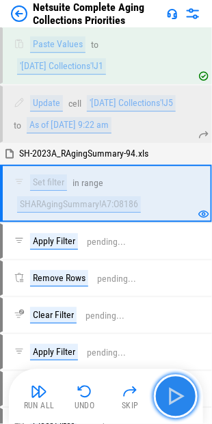
click at [182, 391] on img "button" at bounding box center [176, 396] width 22 height 22
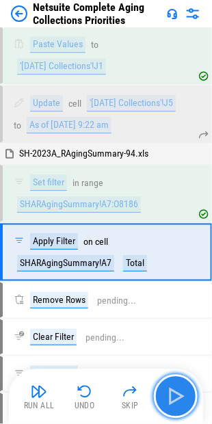
click at [182, 391] on img "button" at bounding box center [176, 396] width 22 height 22
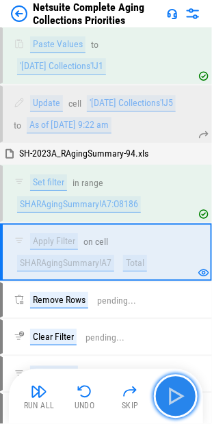
click at [182, 391] on img "button" at bounding box center [176, 396] width 22 height 22
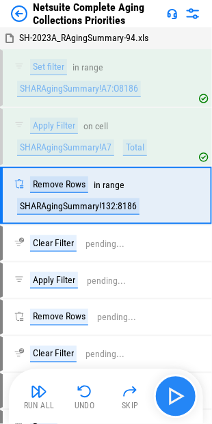
scroll to position [484, 0]
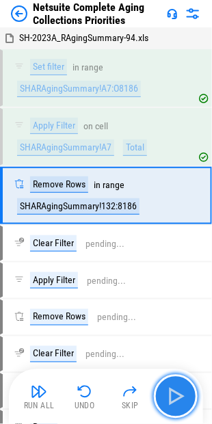
click at [182, 391] on img "button" at bounding box center [176, 396] width 22 height 22
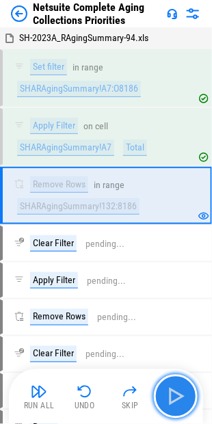
click at [182, 391] on img "button" at bounding box center [176, 396] width 22 height 22
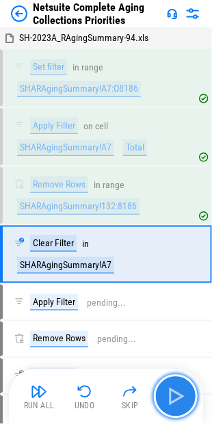
click at [182, 391] on img "button" at bounding box center [176, 396] width 22 height 22
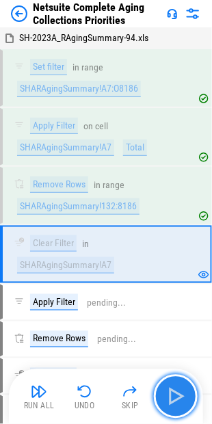
click at [182, 391] on img "button" at bounding box center [176, 396] width 22 height 22
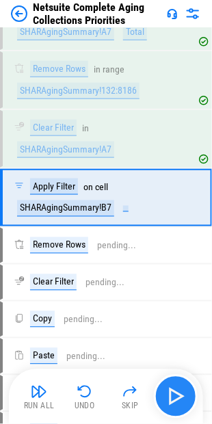
scroll to position [600, 0]
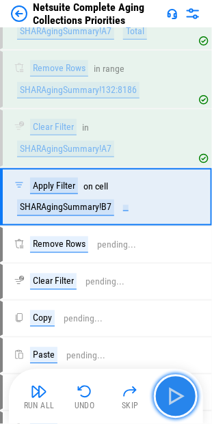
click at [182, 391] on img "button" at bounding box center [176, 396] width 22 height 22
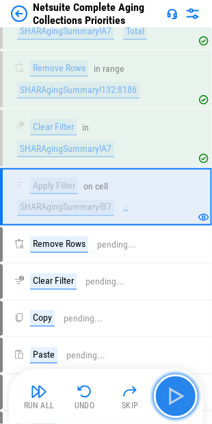
click at [182, 391] on img "button" at bounding box center [176, 396] width 22 height 22
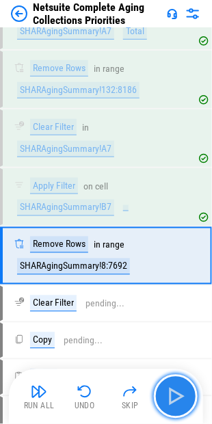
click at [182, 391] on img "button" at bounding box center [176, 396] width 22 height 22
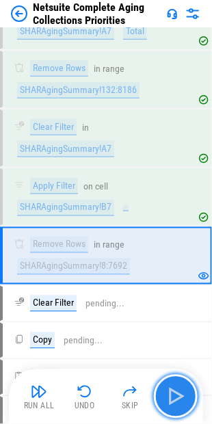
click at [182, 391] on img "button" at bounding box center [176, 396] width 22 height 22
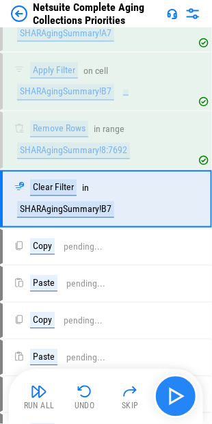
scroll to position [716, 0]
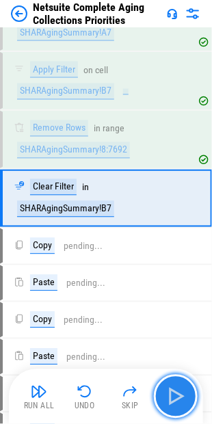
click at [182, 391] on img "button" at bounding box center [176, 396] width 22 height 22
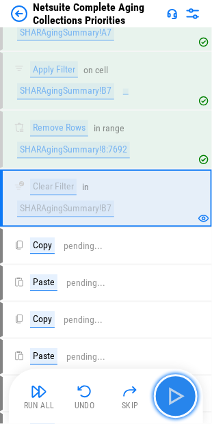
click at [182, 391] on img "button" at bounding box center [176, 396] width 22 height 22
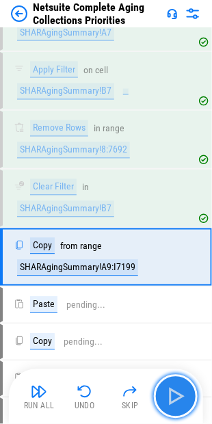
click at [182, 391] on img "button" at bounding box center [176, 396] width 22 height 22
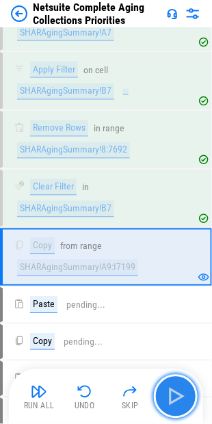
click at [168, 386] on img "button" at bounding box center [176, 396] width 22 height 22
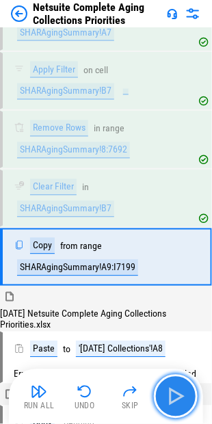
click at [177, 398] on img "button" at bounding box center [176, 396] width 22 height 22
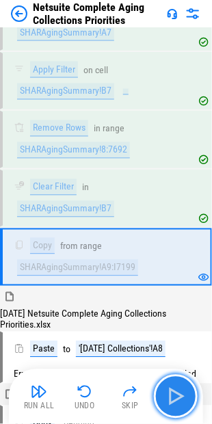
click at [177, 398] on img "button" at bounding box center [176, 396] width 22 height 22
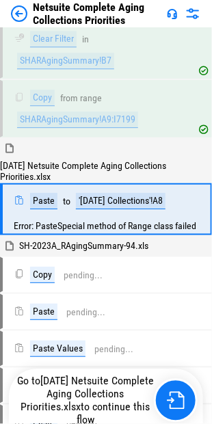
scroll to position [875, 0]
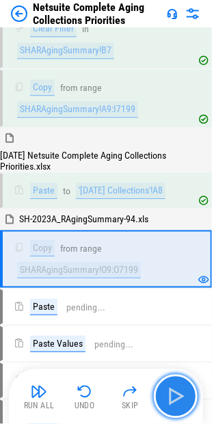
click at [177, 398] on img "button" at bounding box center [176, 396] width 22 height 22
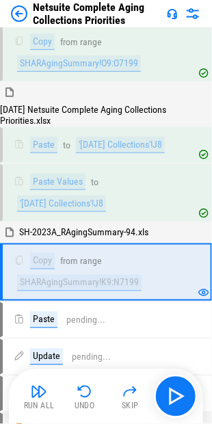
scroll to position [1152, 0]
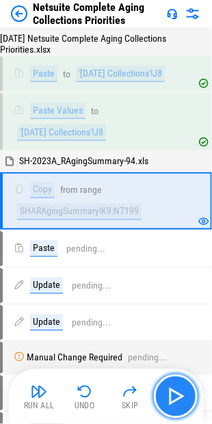
click at [177, 398] on img "button" at bounding box center [176, 396] width 22 height 22
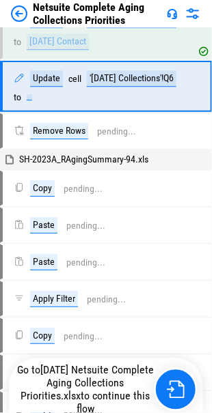
scroll to position [2467, 0]
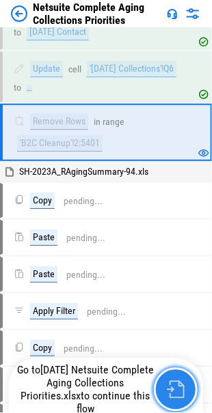
click at [171, 392] on img "button" at bounding box center [176, 390] width 18 height 18
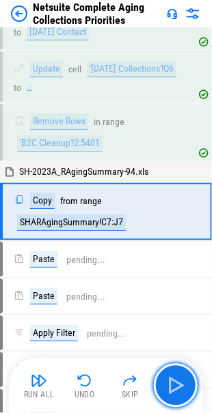
click at [171, 392] on img "button" at bounding box center [176, 386] width 22 height 22
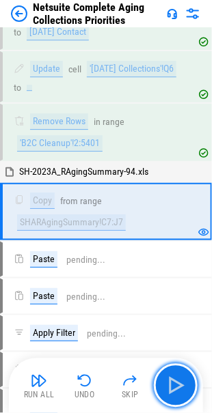
click at [171, 392] on img "button" at bounding box center [176, 386] width 22 height 22
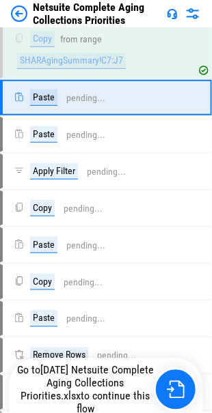
scroll to position [2651, 0]
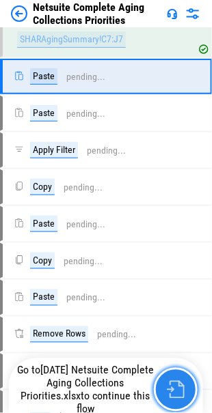
click at [172, 385] on img "button" at bounding box center [176, 390] width 18 height 18
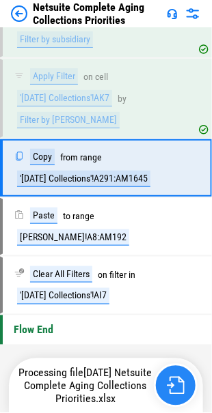
scroll to position [4779, 0]
